Goal: Information Seeking & Learning: Learn about a topic

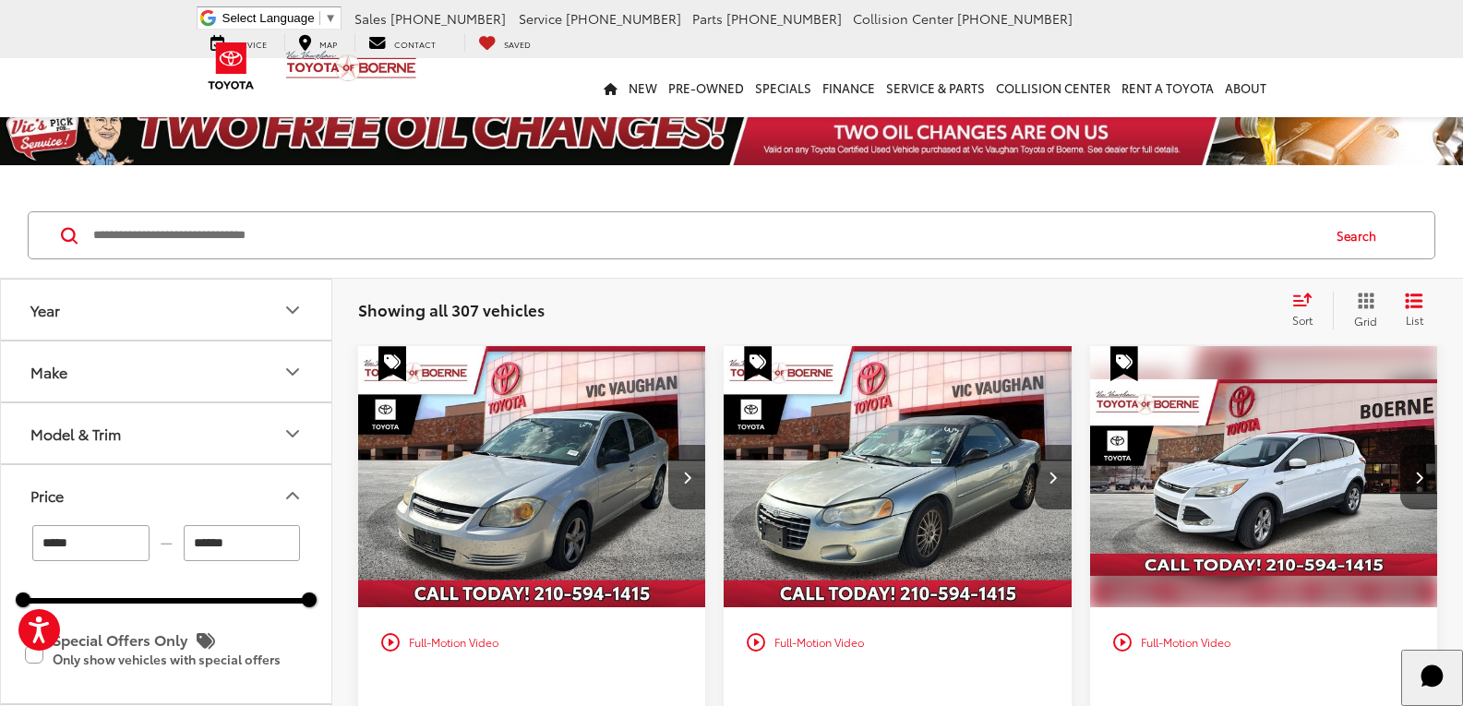
scroll to position [277, 0]
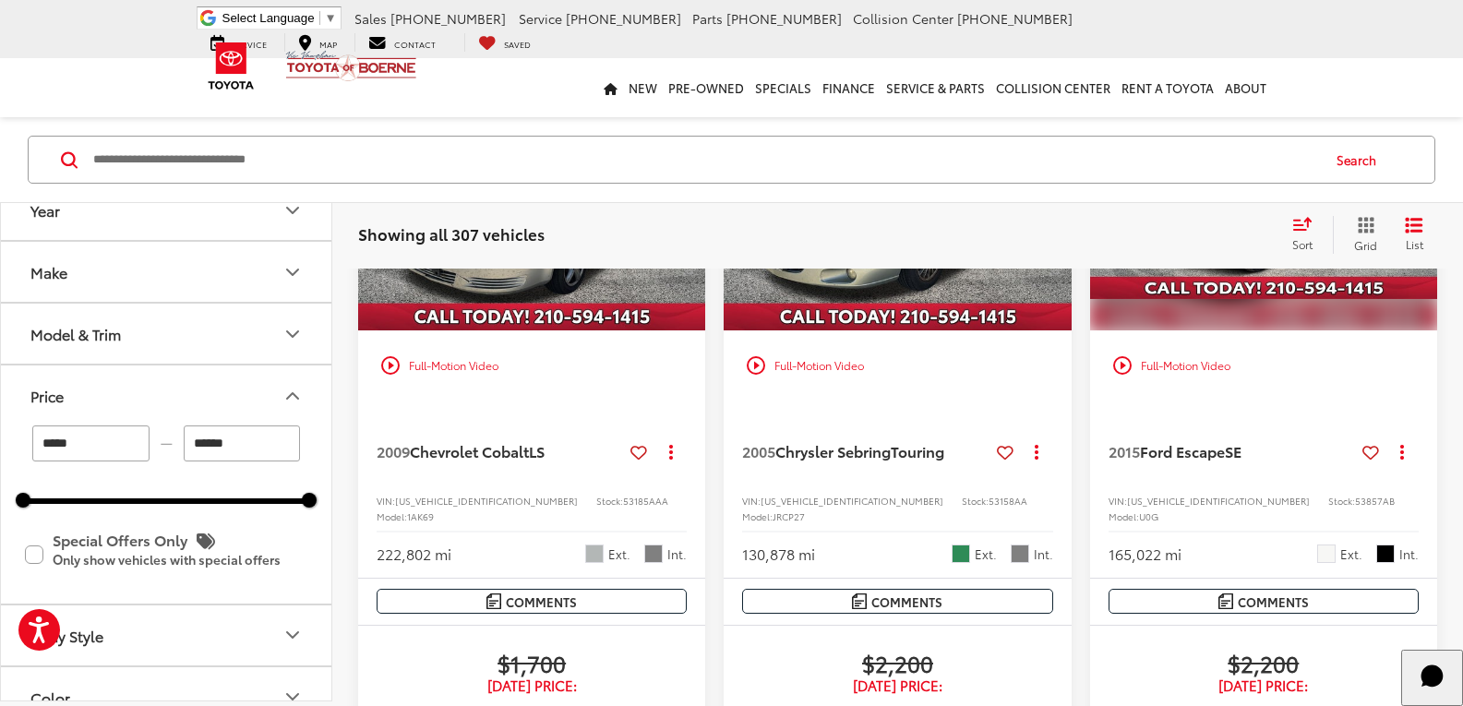
click at [146, 350] on button "Model & Trim" at bounding box center [167, 335] width 332 height 60
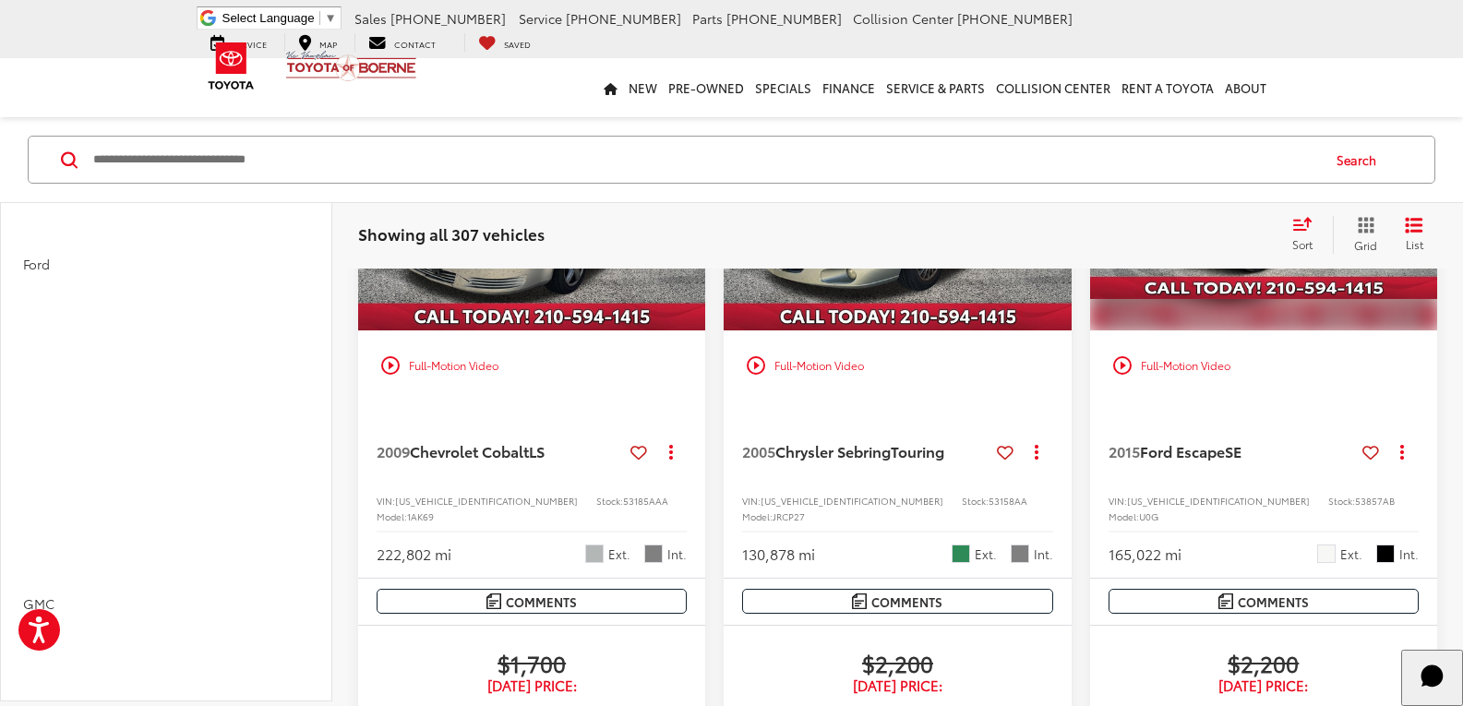
scroll to position [0, 0]
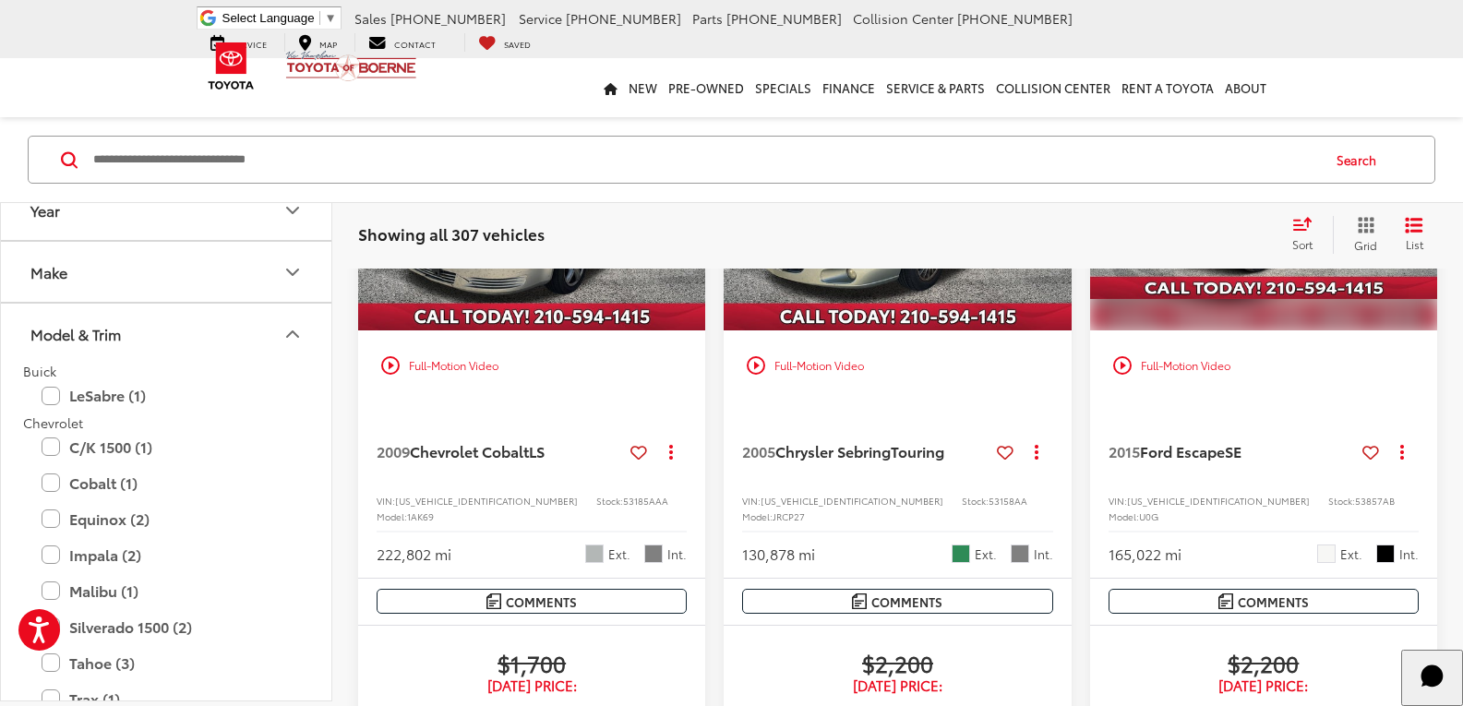
drag, startPoint x: 242, startPoint y: 551, endPoint x: 222, endPoint y: 272, distance: 279.6
click at [222, 334] on button "Model & Trim" at bounding box center [167, 335] width 332 height 60
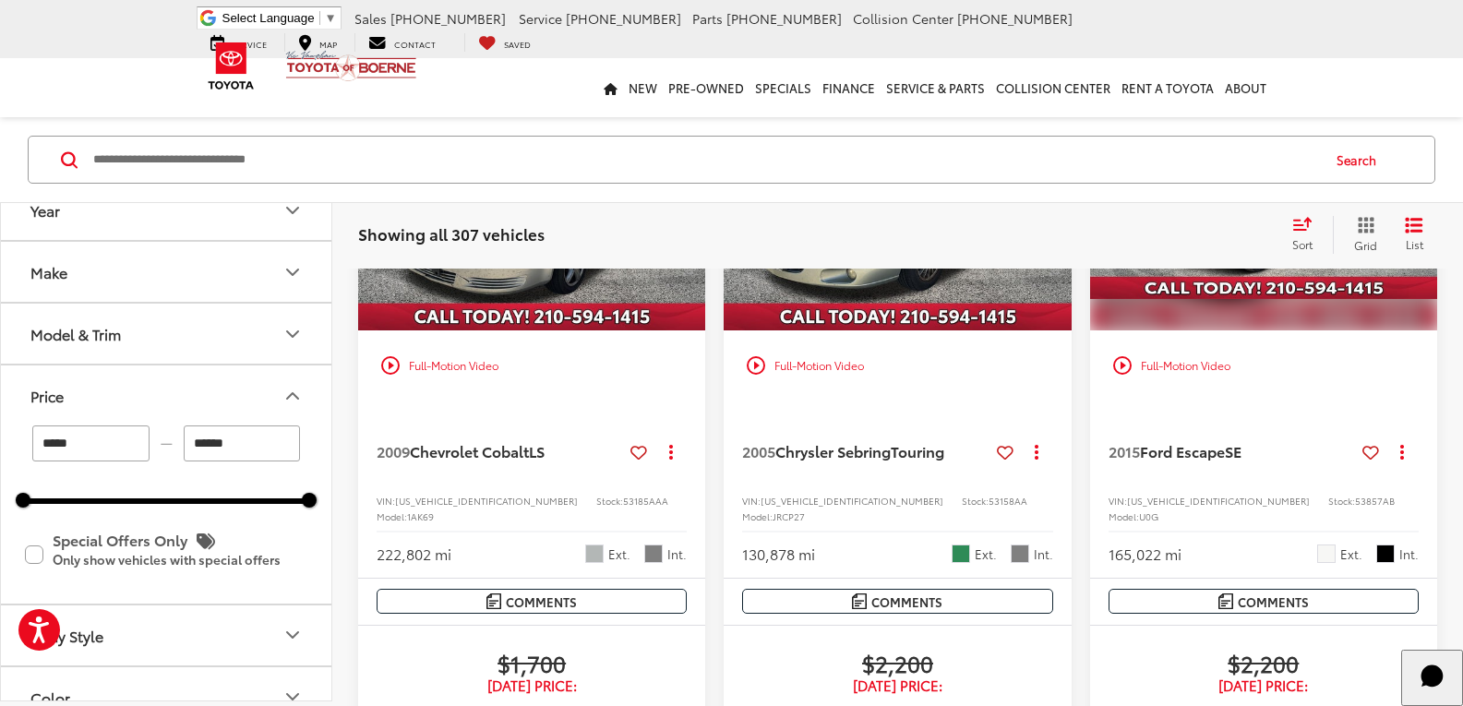
click at [240, 379] on button "Price" at bounding box center [167, 397] width 332 height 60
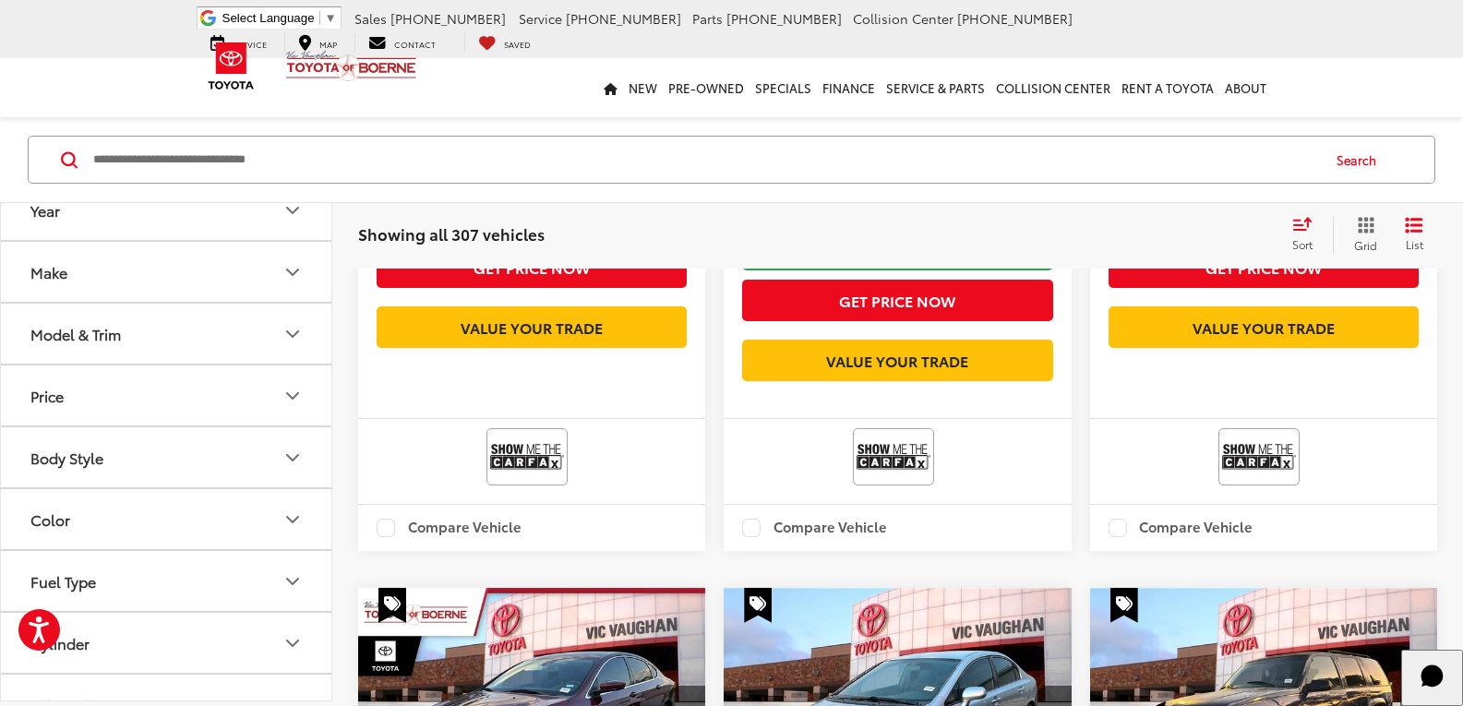
drag, startPoint x: 703, startPoint y: 524, endPoint x: 703, endPoint y: 574, distance: 49.9
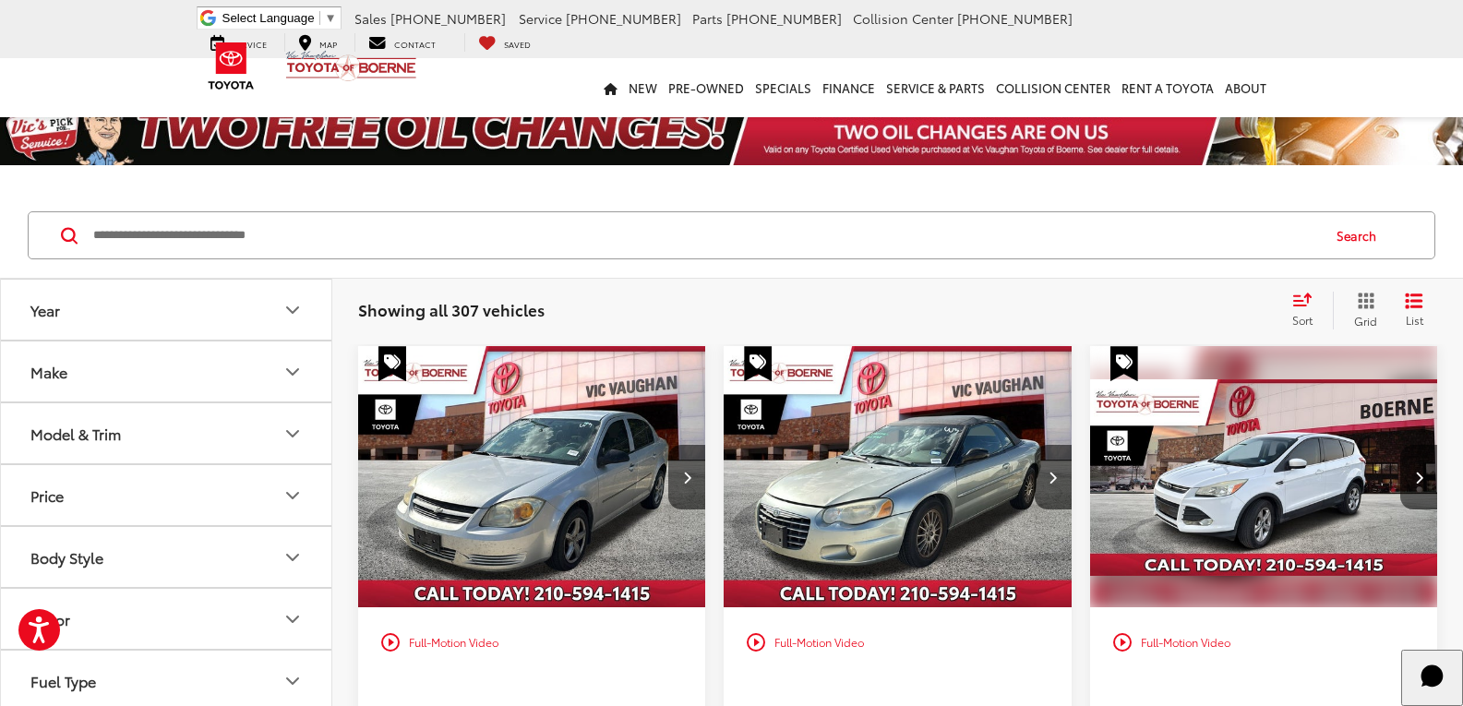
drag, startPoint x: 715, startPoint y: 512, endPoint x: 717, endPoint y: 214, distance: 298.2
click at [257, 430] on button "Model & Trim" at bounding box center [167, 433] width 332 height 60
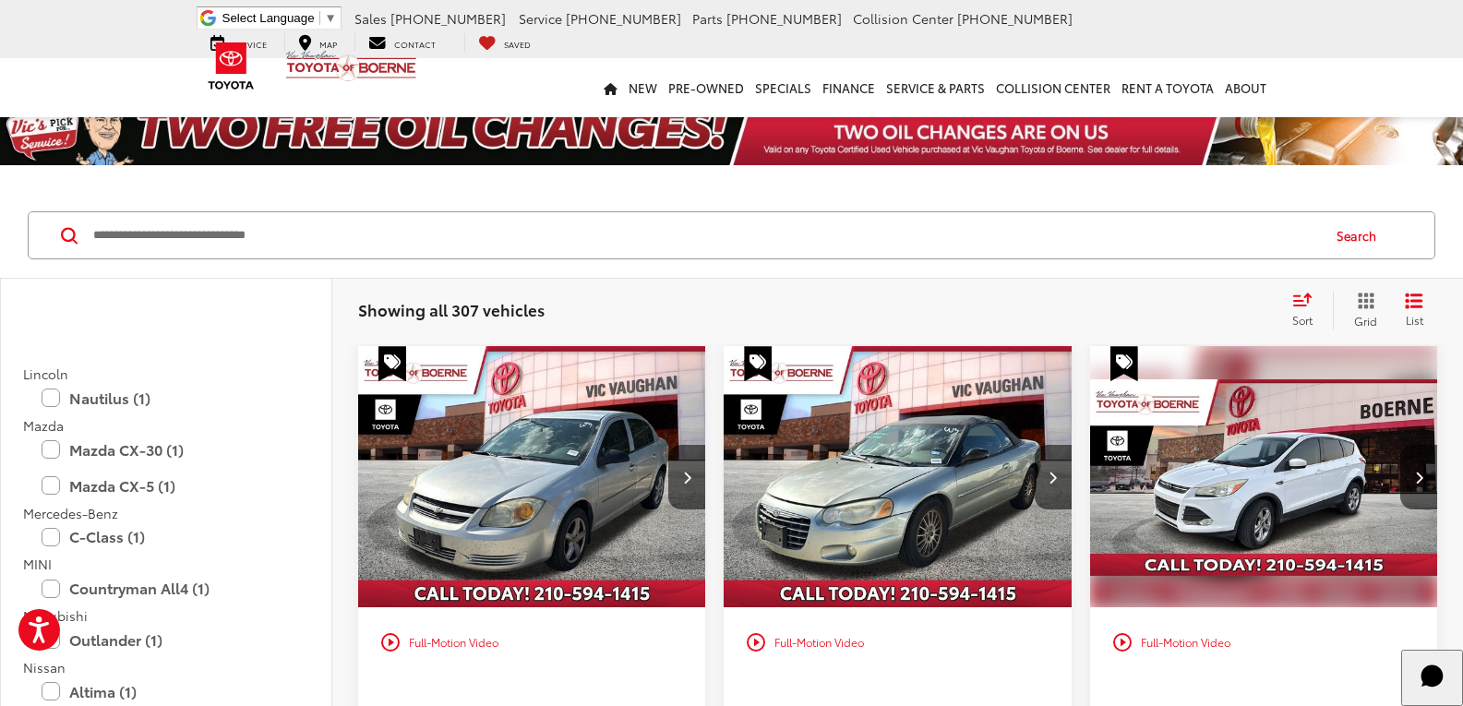
scroll to position [2031, 0]
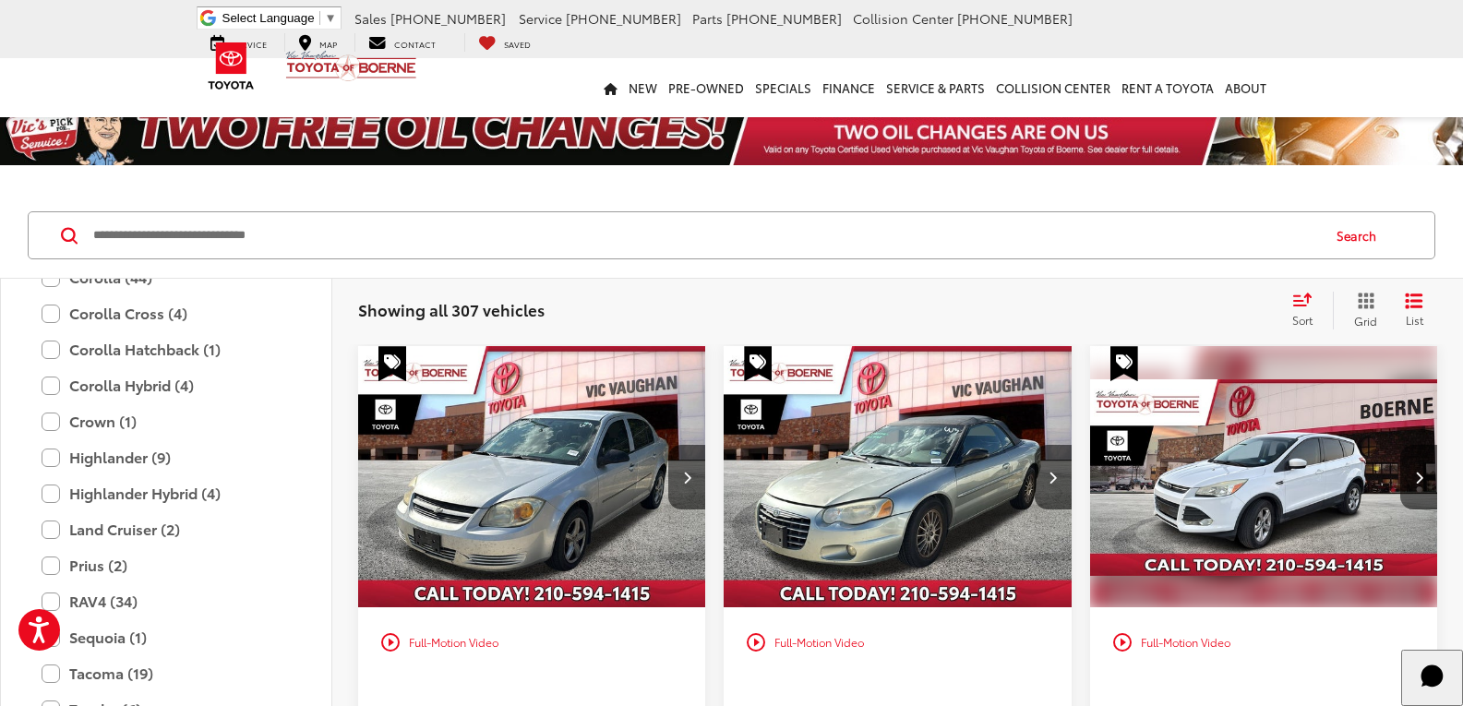
drag, startPoint x: 230, startPoint y: 405, endPoint x: 240, endPoint y: 265, distance: 140.7
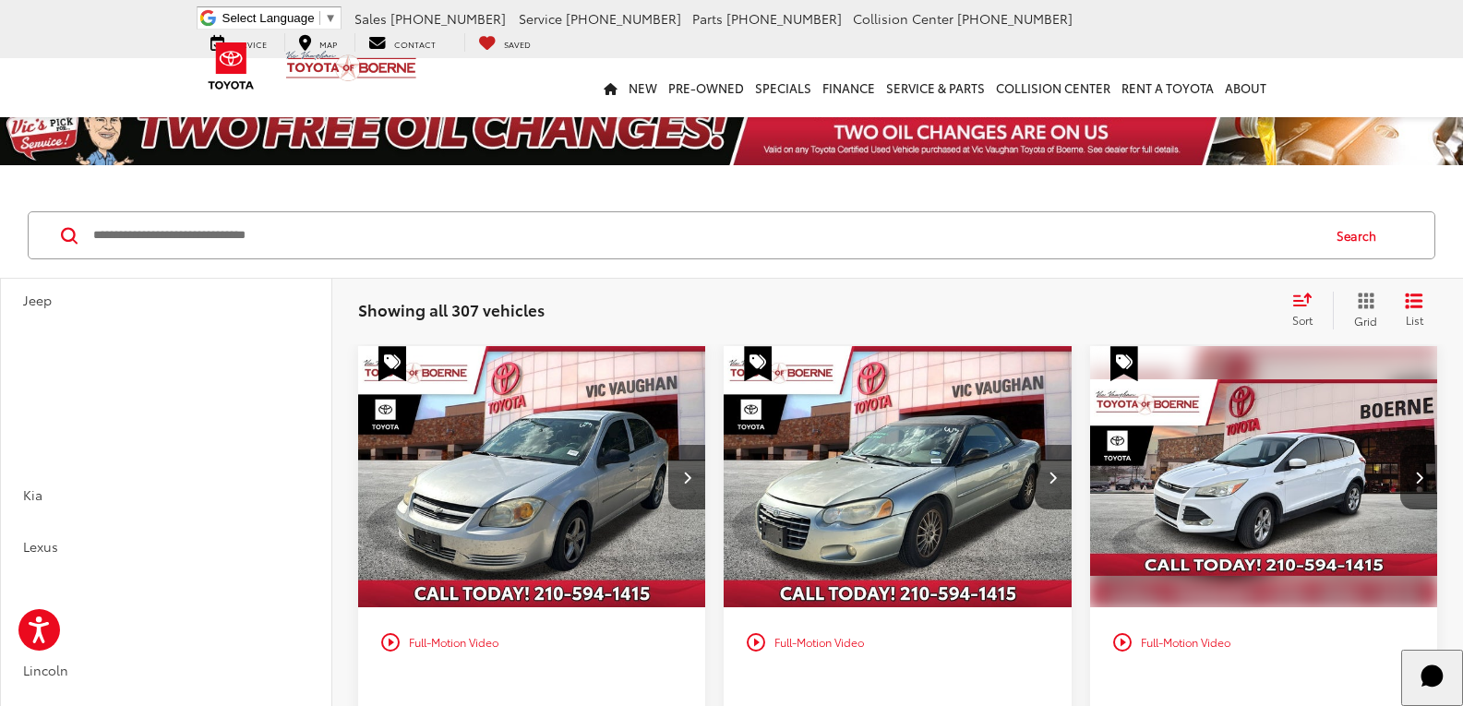
drag, startPoint x: 178, startPoint y: 542, endPoint x: 193, endPoint y: 356, distance: 186.2
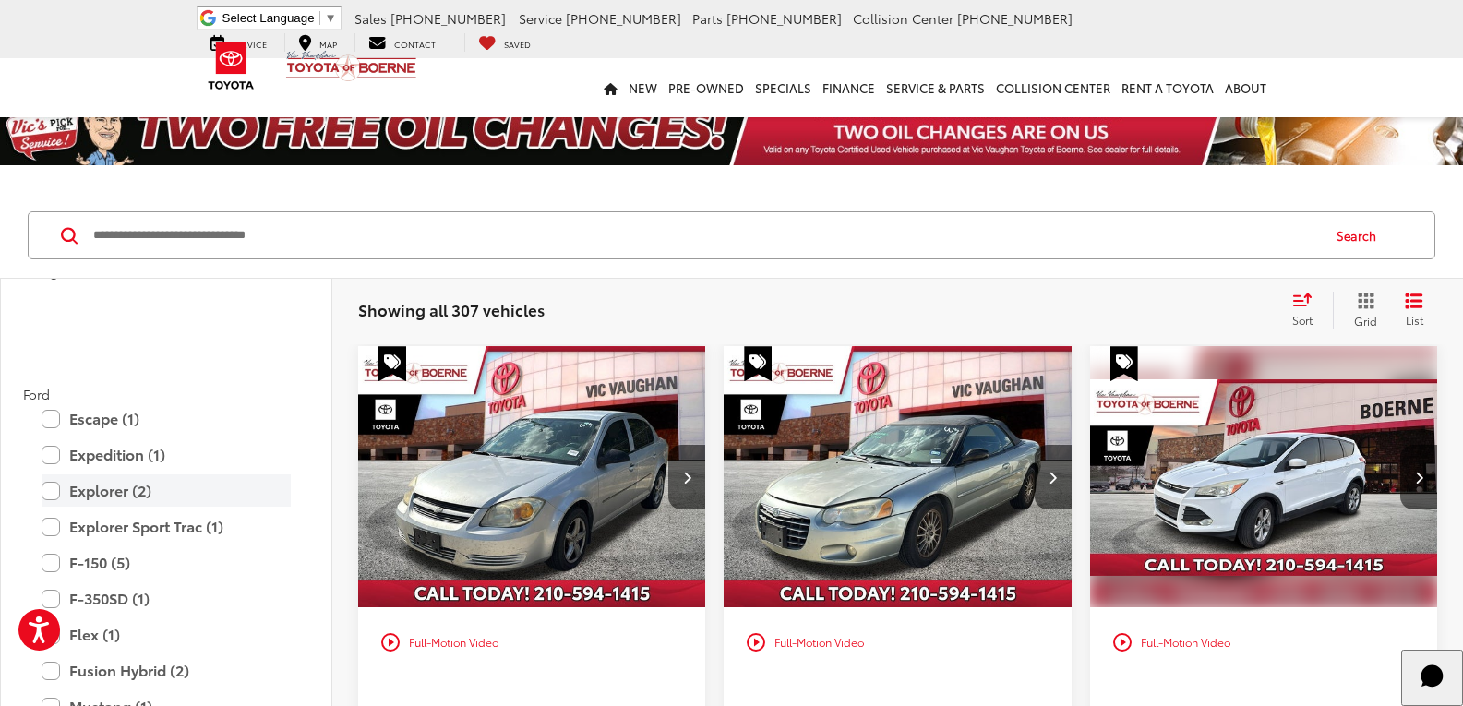
scroll to position [655, 0]
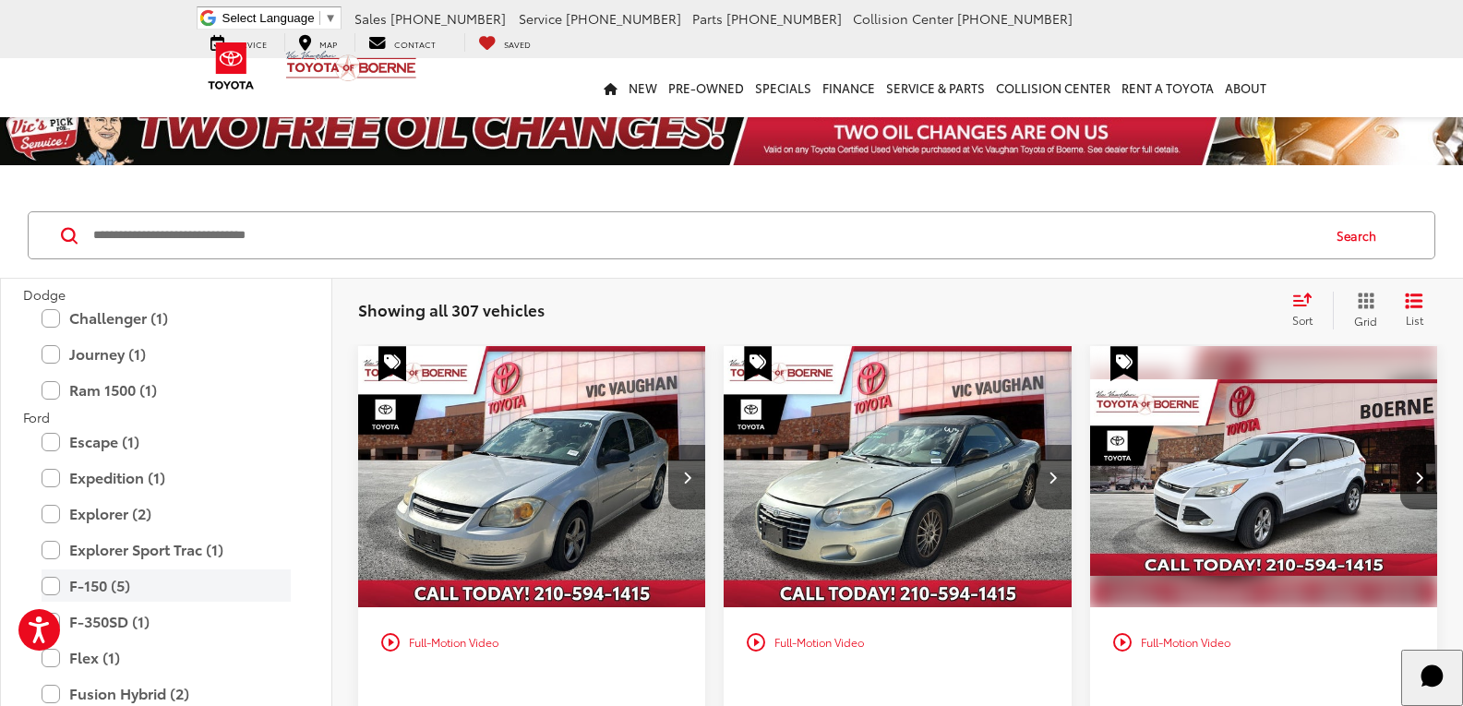
click at [128, 578] on label "F-150 (5)" at bounding box center [166, 586] width 249 height 32
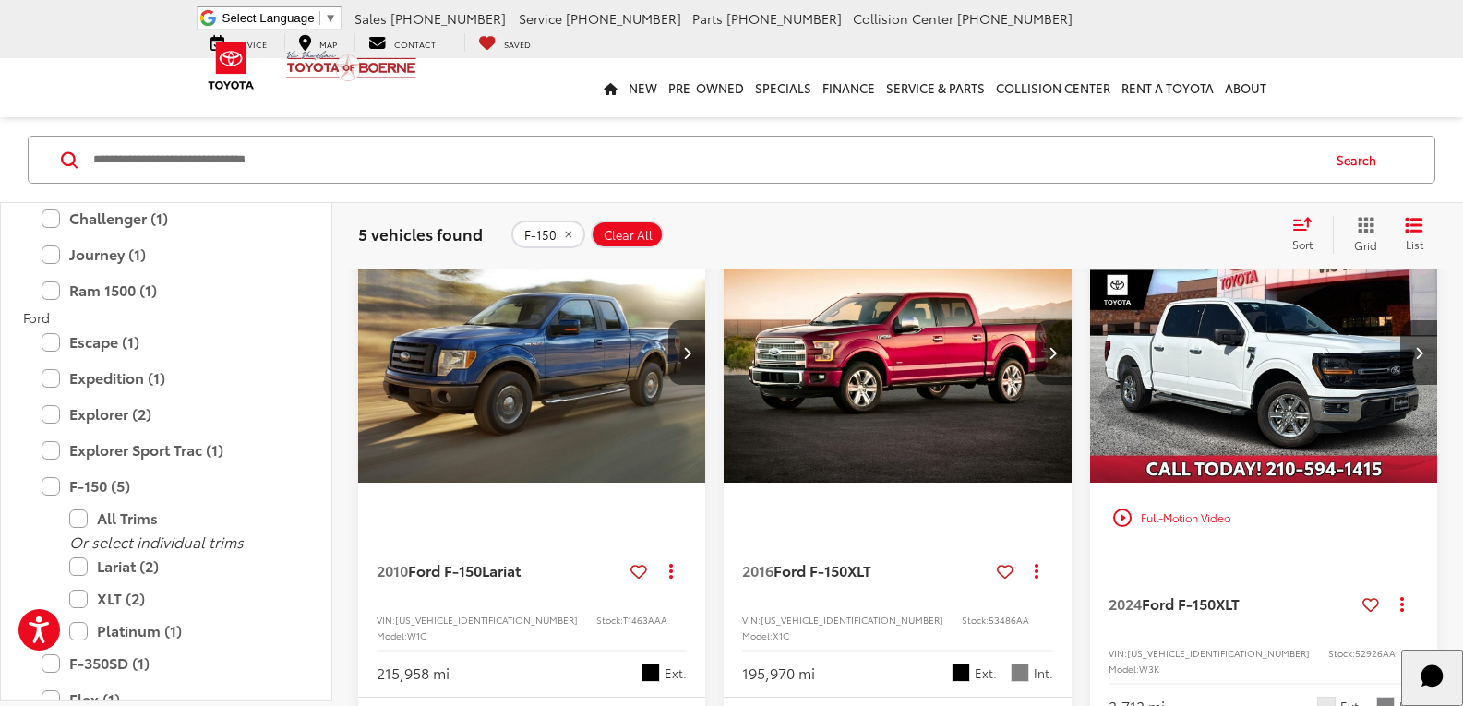
scroll to position [277, 0]
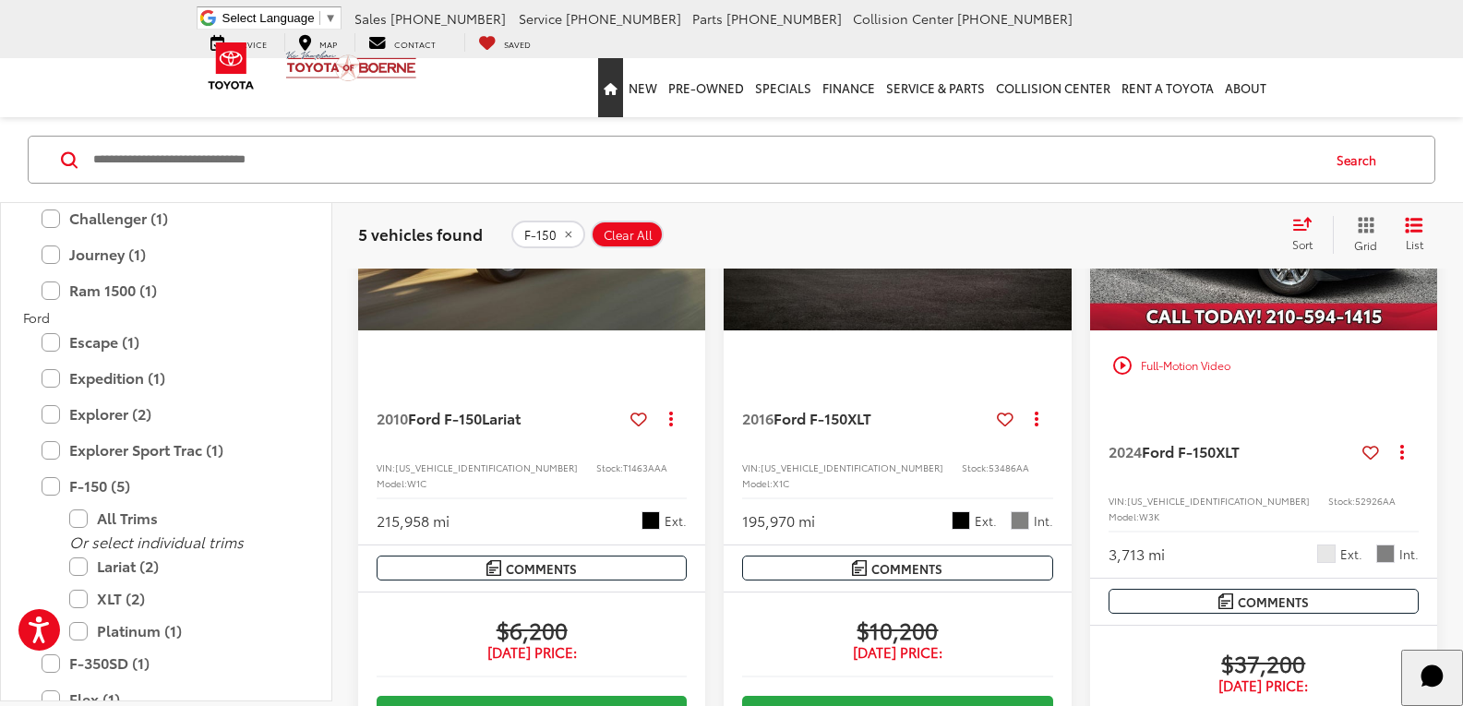
click at [616, 100] on link "Home" at bounding box center [610, 87] width 25 height 59
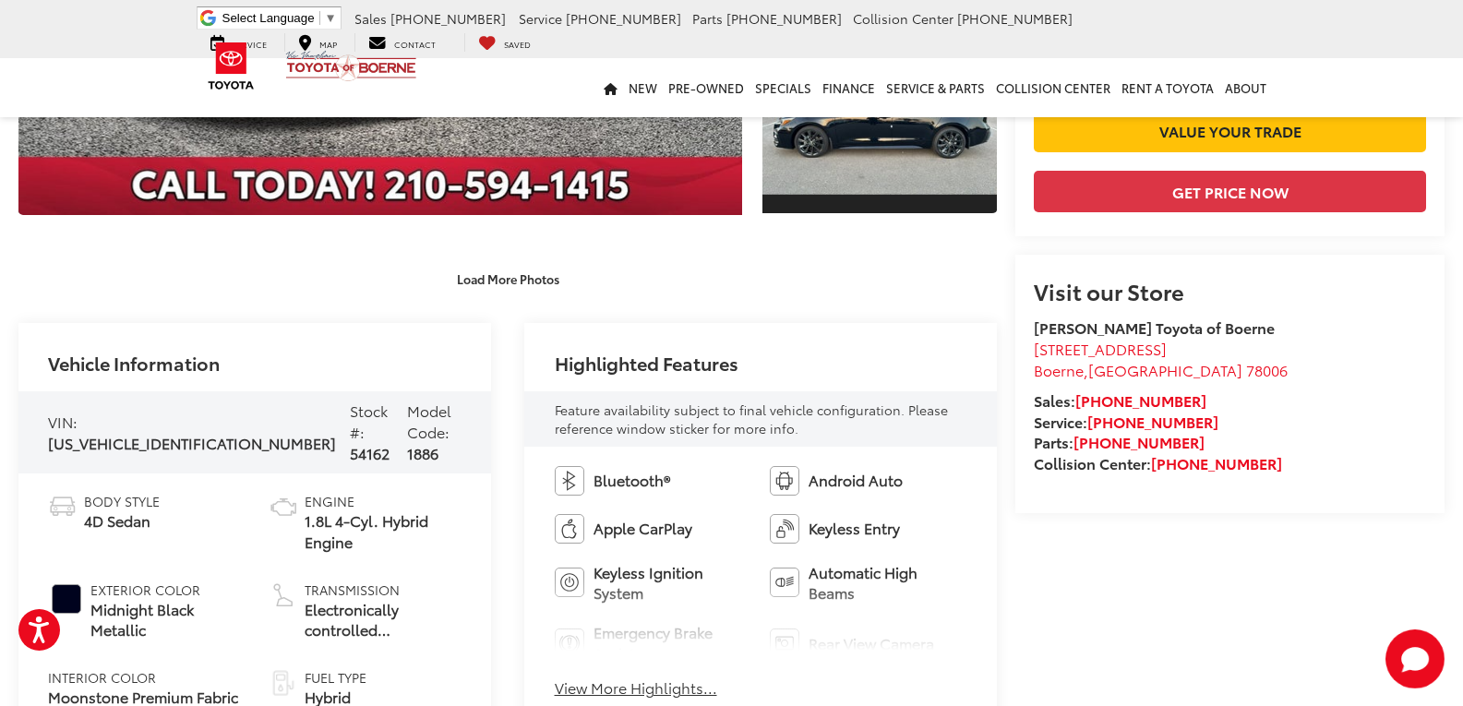
scroll to position [973, 0]
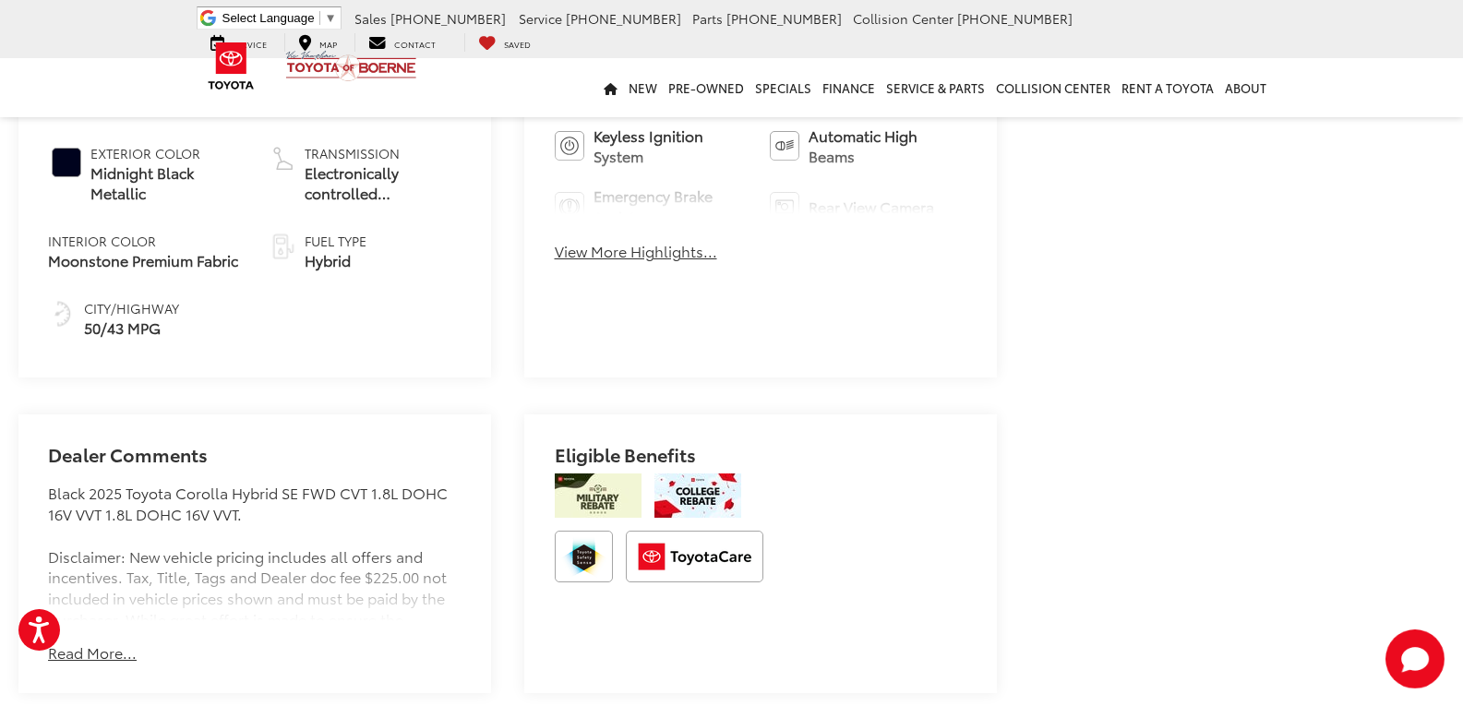
drag, startPoint x: 994, startPoint y: 531, endPoint x: 993, endPoint y: 608, distance: 77.6
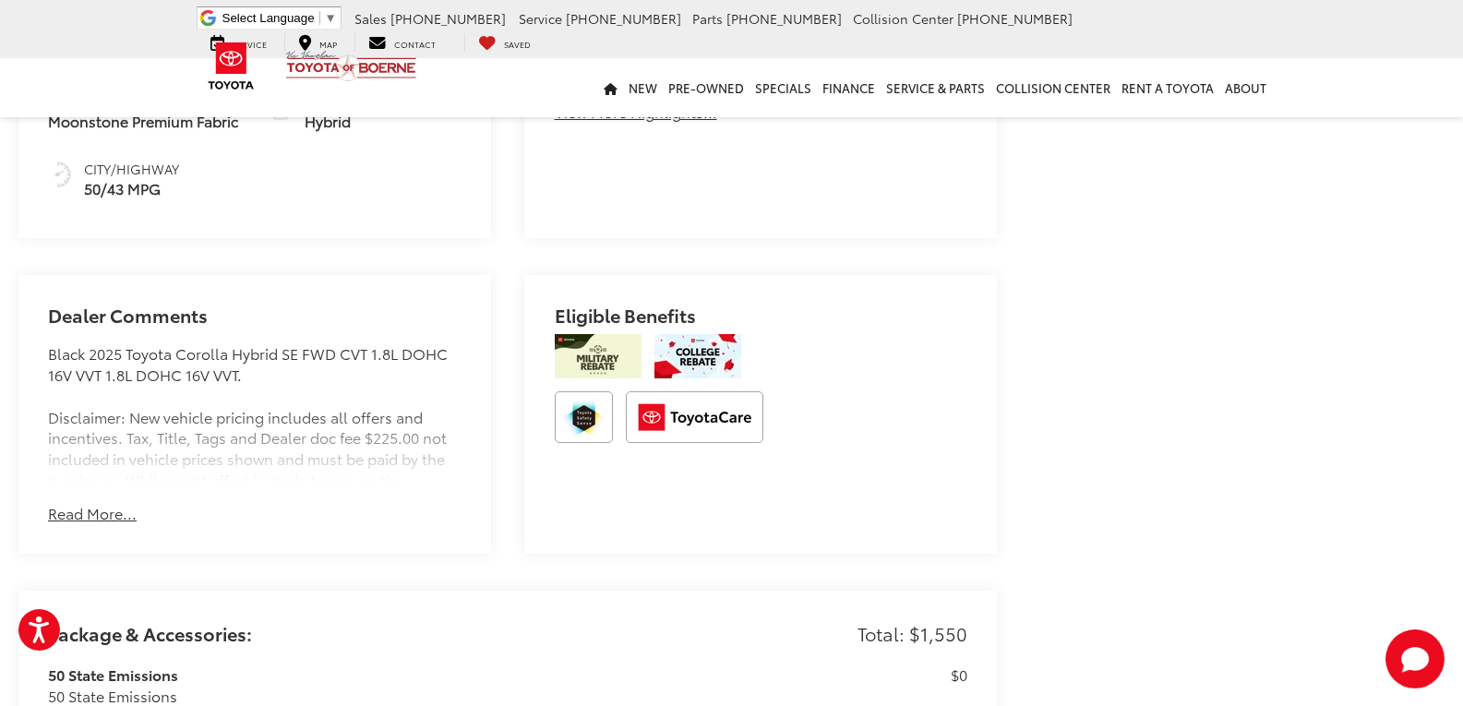
scroll to position [0, 0]
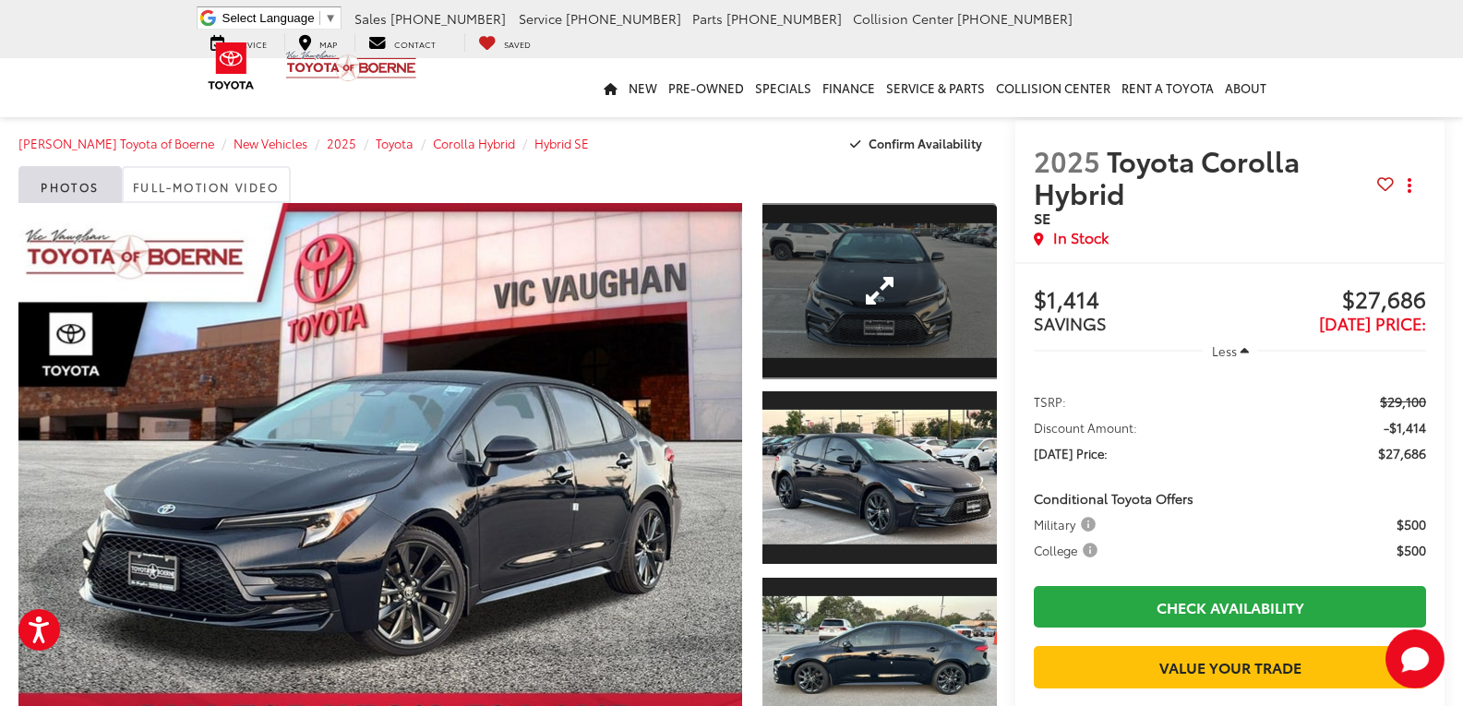
drag, startPoint x: 1000, startPoint y: 532, endPoint x: 990, endPoint y: 226, distance: 305.8
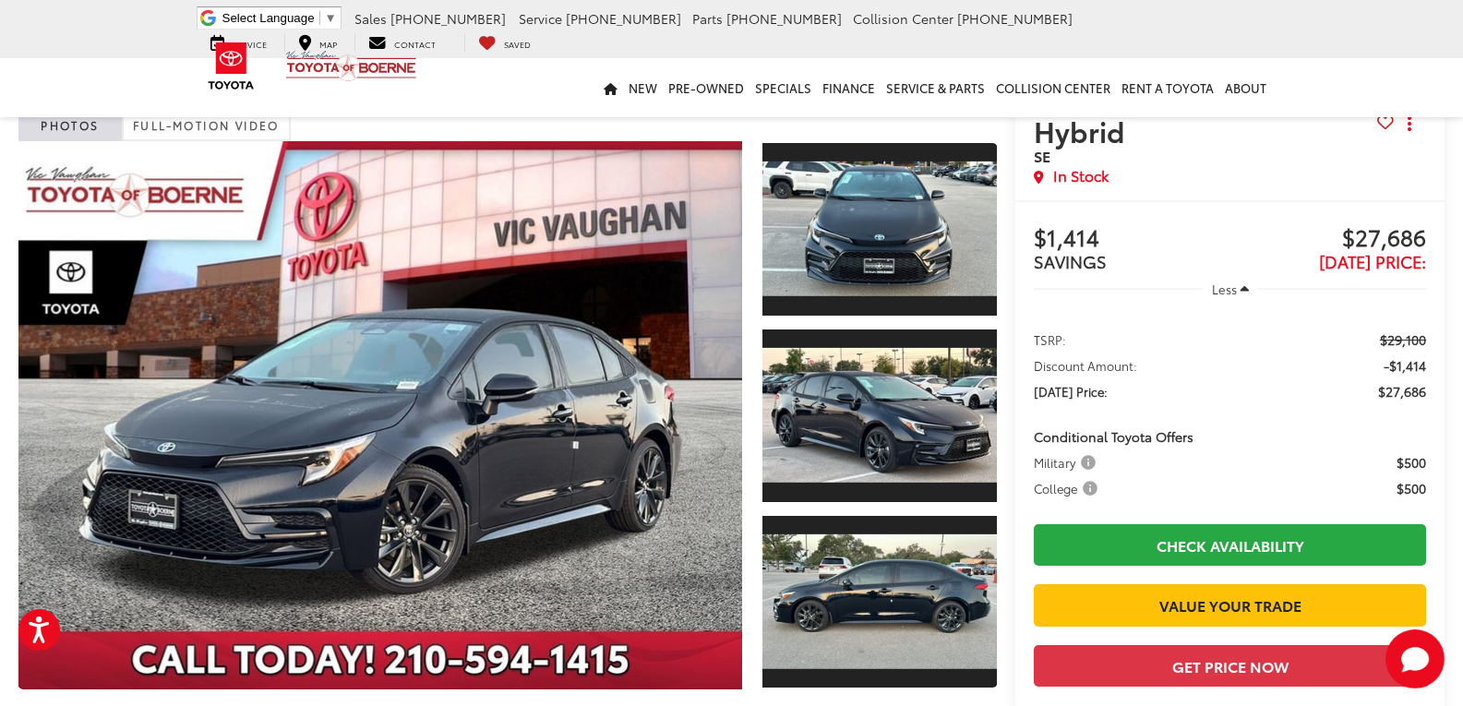
scroll to position [185, 0]
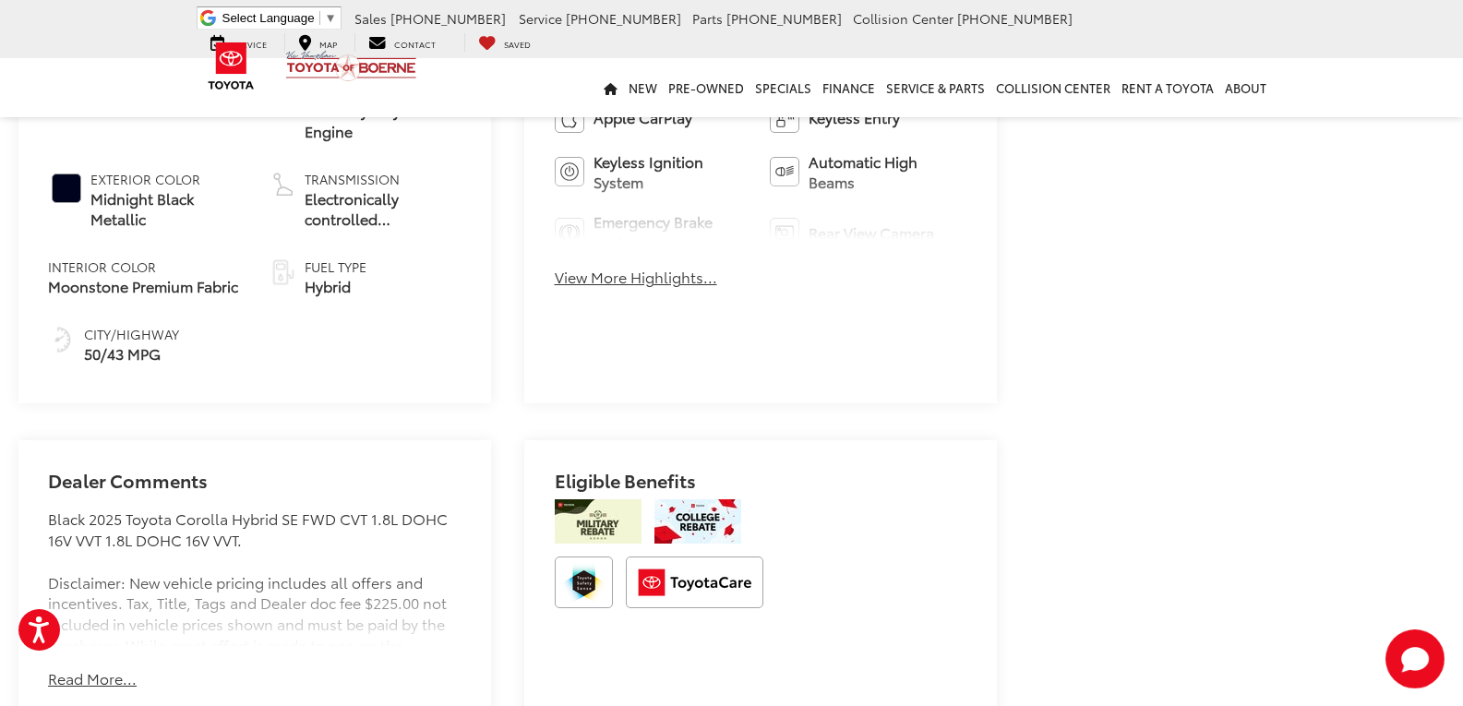
drag, startPoint x: 1027, startPoint y: 327, endPoint x: 1001, endPoint y: 489, distance: 164.5
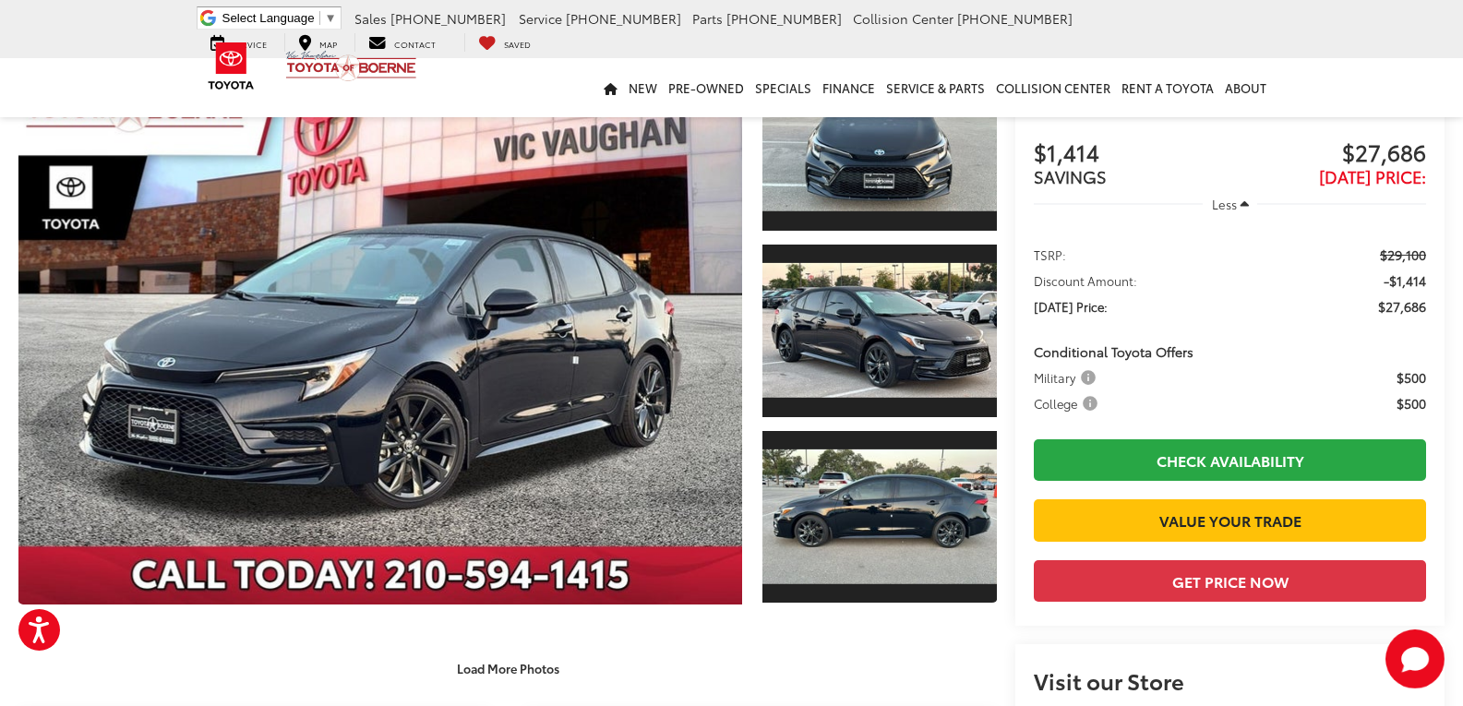
scroll to position [0, 0]
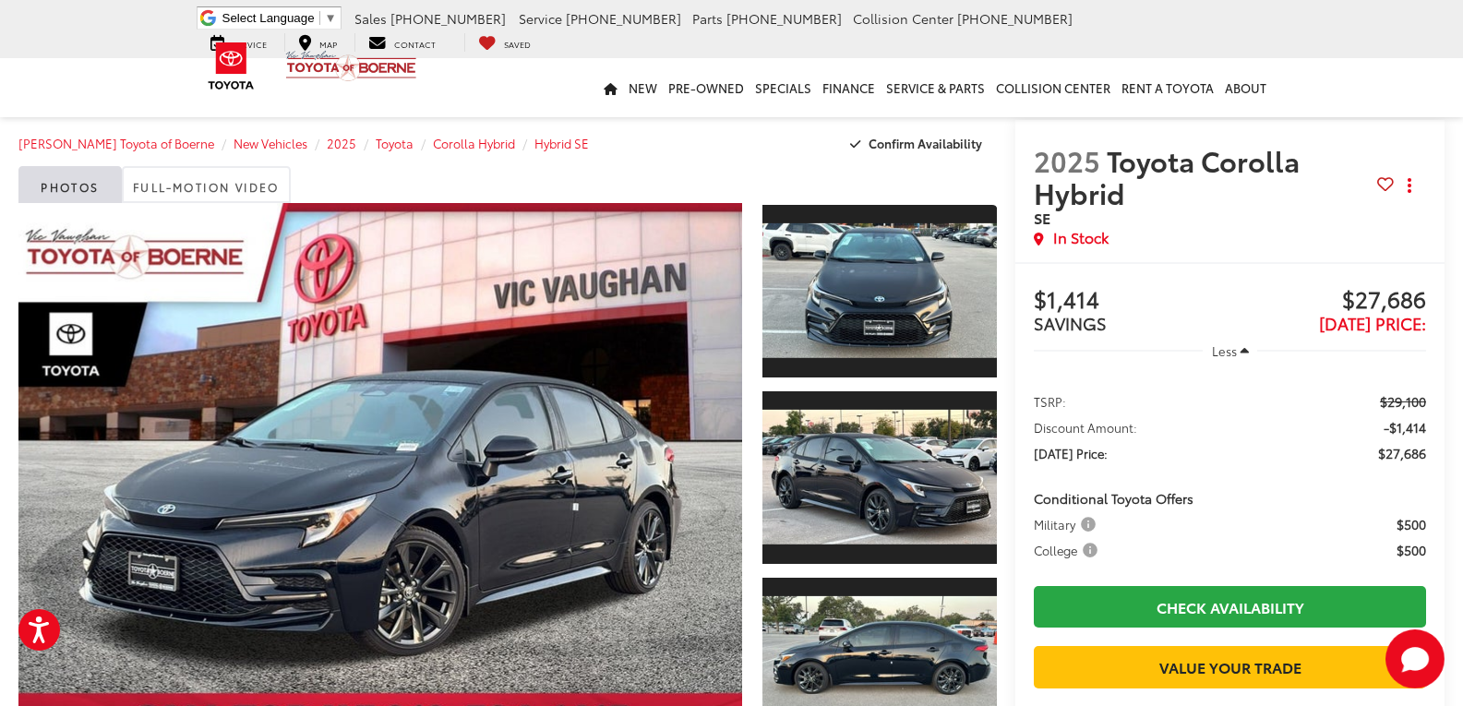
drag, startPoint x: 1019, startPoint y: 562, endPoint x: 992, endPoint y: 163, distance: 399.7
click at [613, 87] on icon "Home" at bounding box center [611, 89] width 14 height 12
